Goal: Check status: Check status

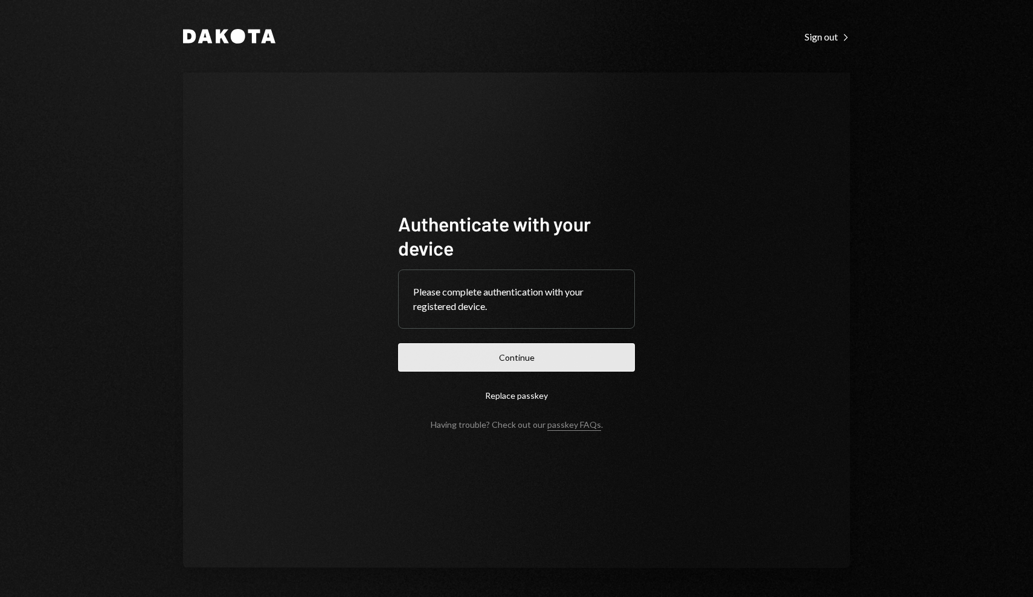
click at [484, 352] on button "Continue" at bounding box center [516, 357] width 237 height 28
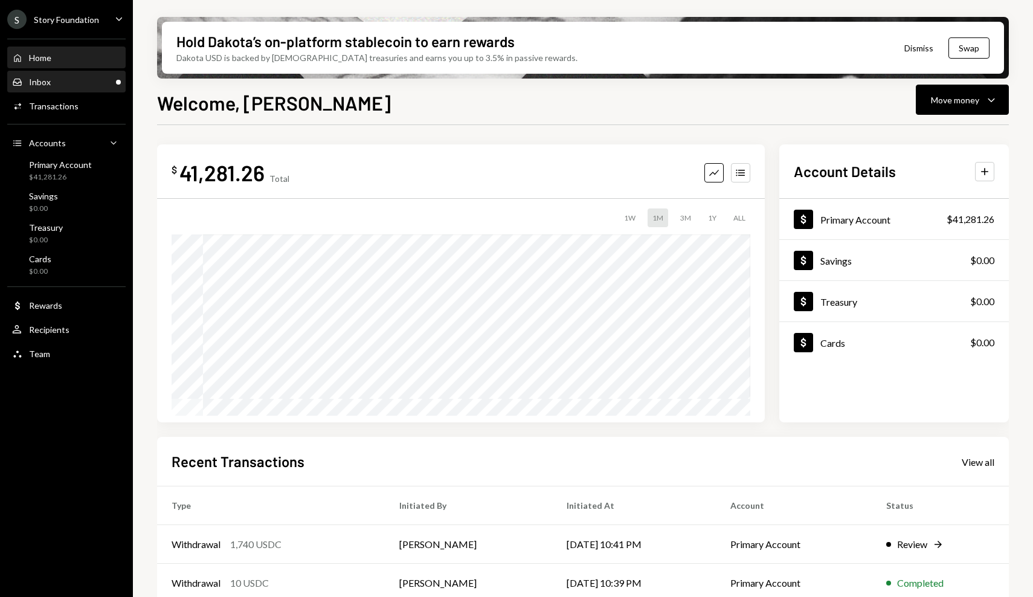
click at [120, 88] on div "Inbox Inbox" at bounding box center [66, 82] width 109 height 21
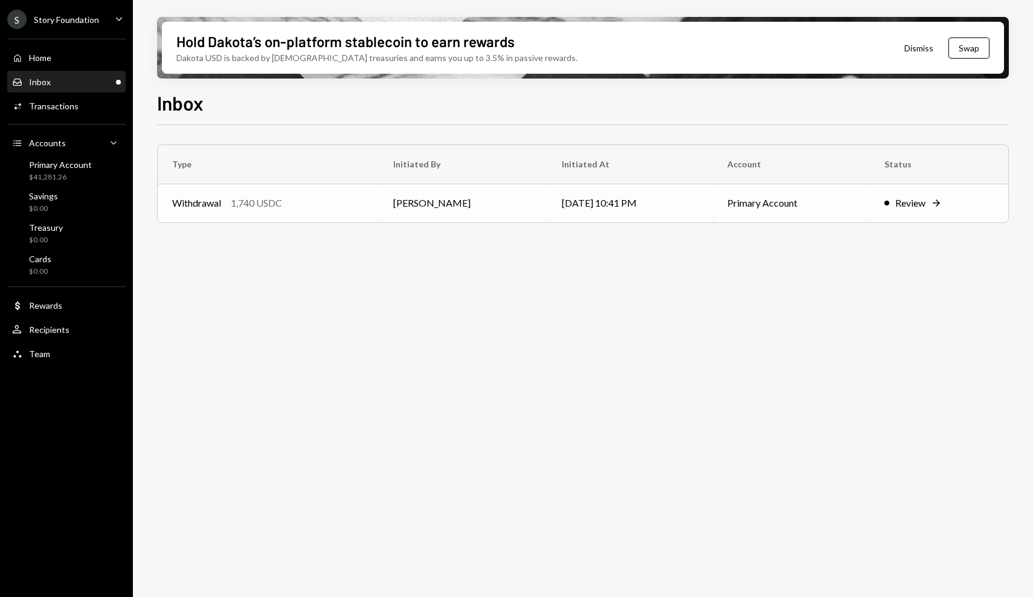
click at [368, 193] on td "Withdrawal 1,740 USDC" at bounding box center [268, 203] width 221 height 39
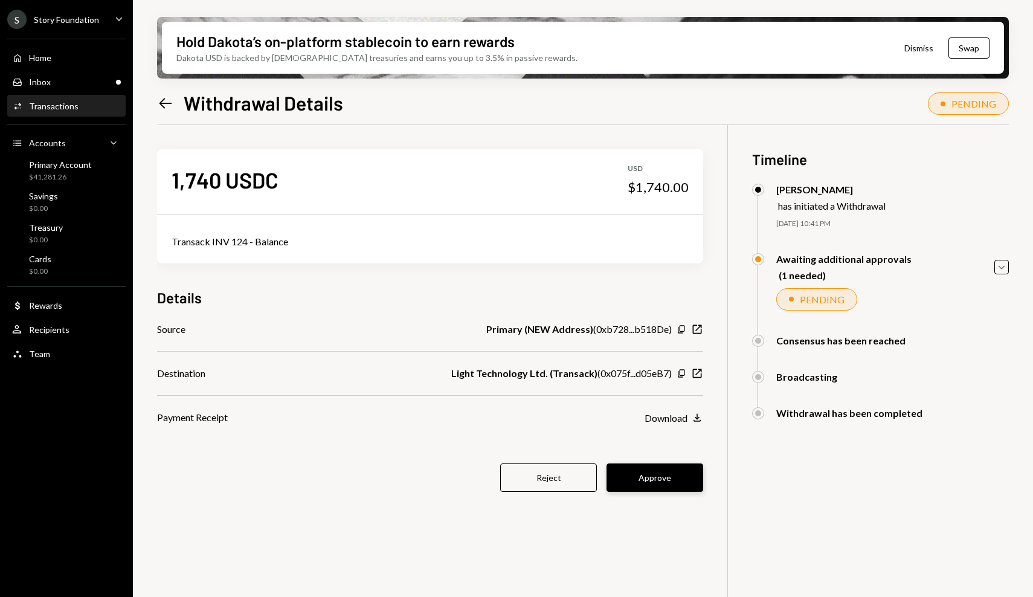
click at [687, 477] on button "Approve" at bounding box center [654, 477] width 97 height 28
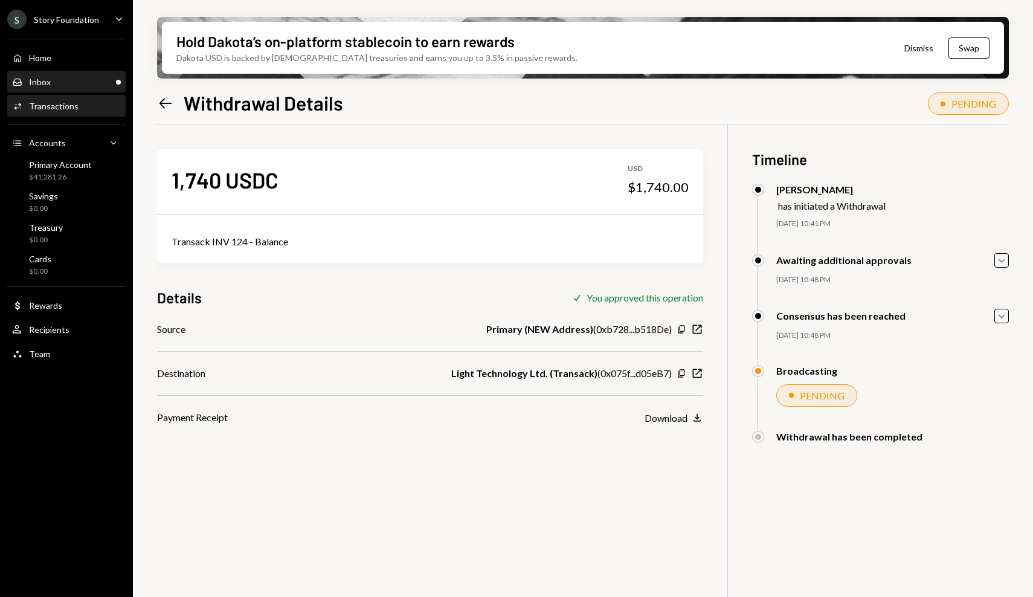
click at [117, 82] on div "Main" at bounding box center [118, 82] width 5 height 5
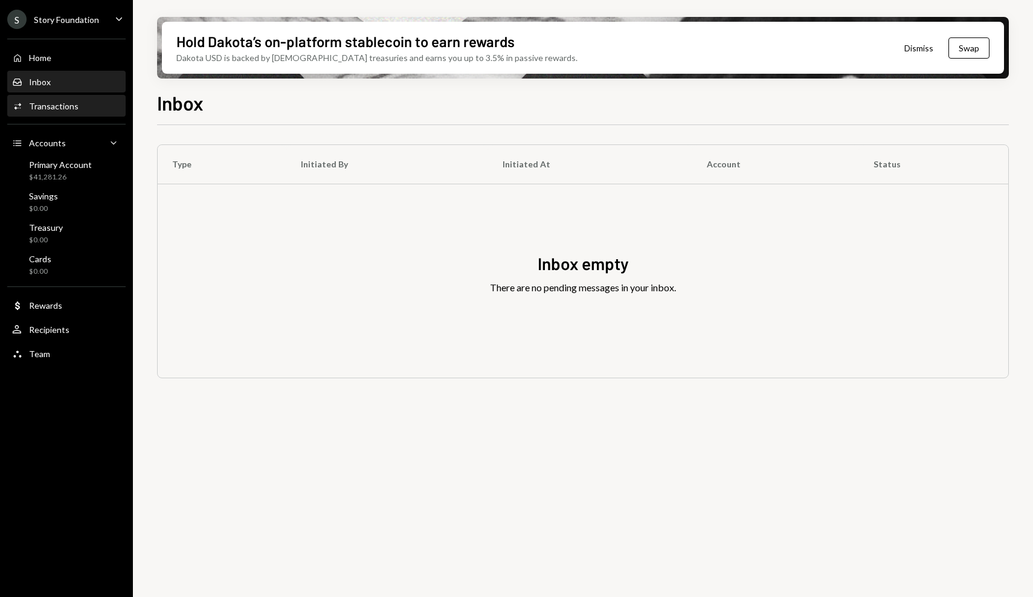
click at [114, 102] on div "Activities Transactions" at bounding box center [66, 106] width 109 height 11
